Goal: Navigation & Orientation: Find specific page/section

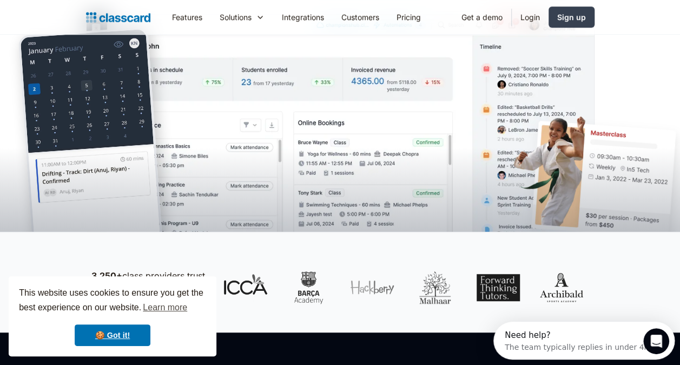
click at [101, 322] on div "This website uses cookies to ensure you get the best experience on our website.…" at bounding box center [113, 316] width 208 height 80
click at [117, 328] on link "🍪 Got it!" at bounding box center [113, 335] width 76 height 22
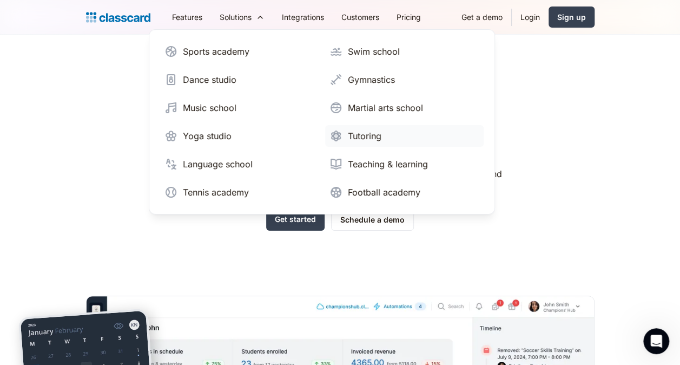
click at [357, 131] on div "Tutoring" at bounding box center [365, 135] width 34 height 13
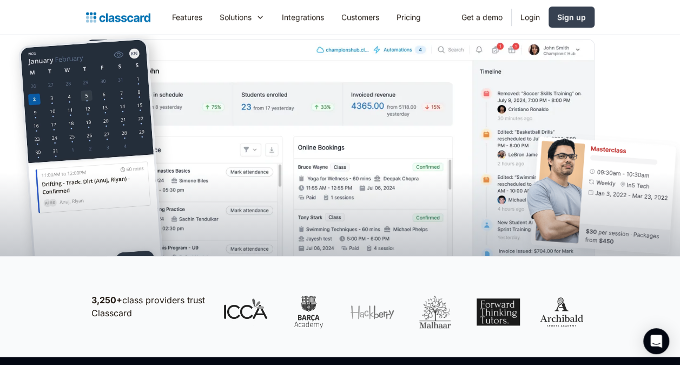
scroll to position [303, 0]
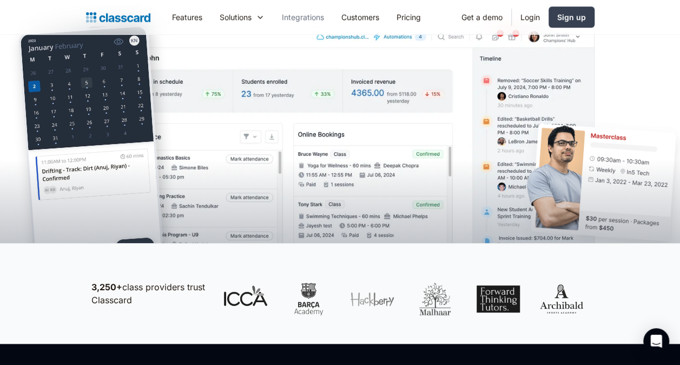
click at [306, 17] on link "Integrations" at bounding box center [303, 17] width 60 height 24
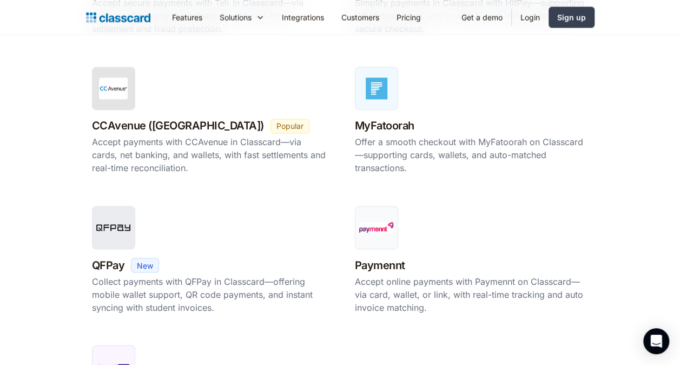
scroll to position [844, 0]
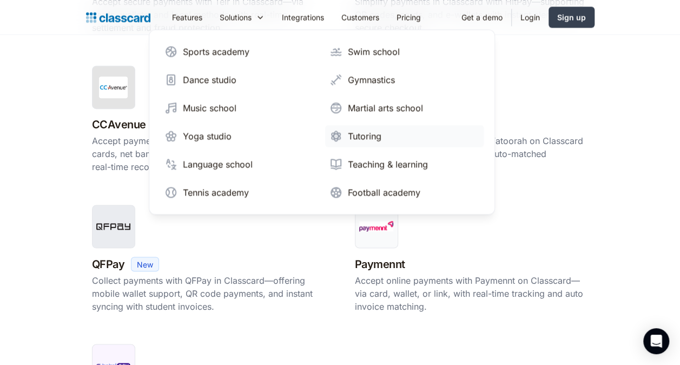
click at [365, 132] on div "Tutoring" at bounding box center [365, 135] width 34 height 13
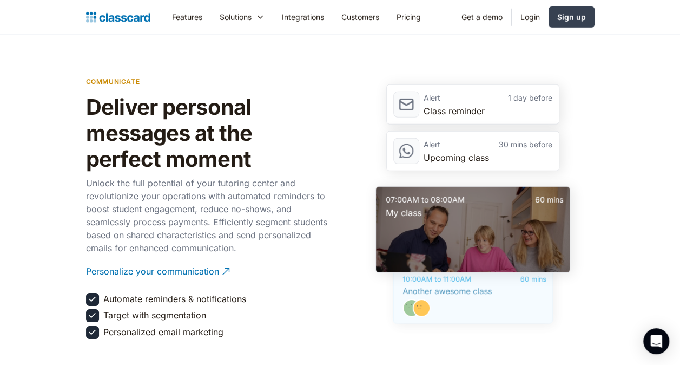
scroll to position [1580, 0]
